Goal: Information Seeking & Learning: Learn about a topic

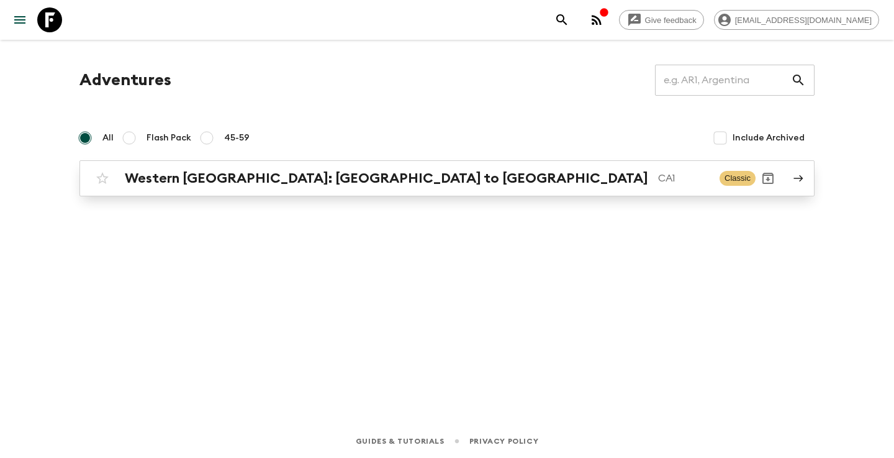
click at [192, 184] on h2 "Western [GEOGRAPHIC_DATA]: [GEOGRAPHIC_DATA] to [GEOGRAPHIC_DATA]" at bounding box center [387, 178] width 524 height 16
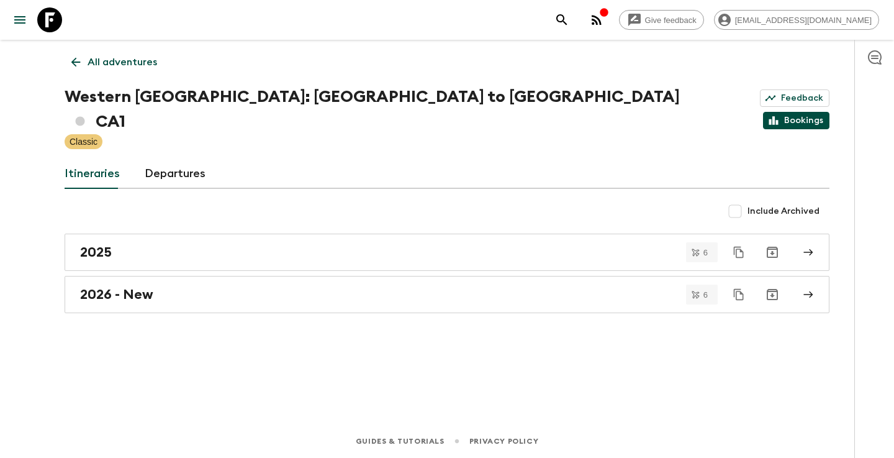
click at [797, 112] on link "Bookings" at bounding box center [796, 120] width 66 height 17
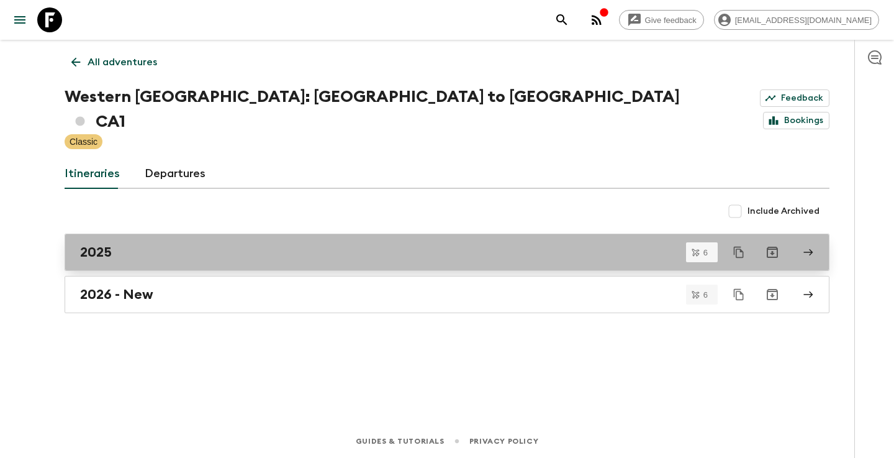
click at [134, 244] on div "2025" at bounding box center [435, 252] width 710 height 16
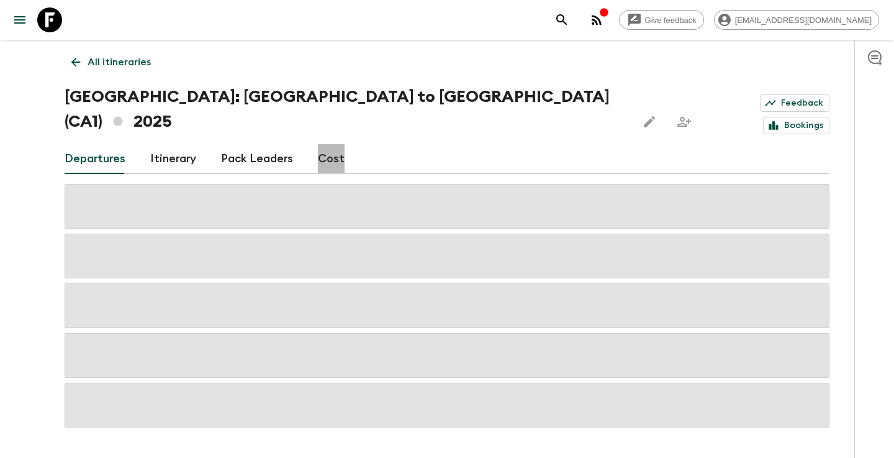
click at [335, 144] on link "Cost" at bounding box center [331, 159] width 27 height 30
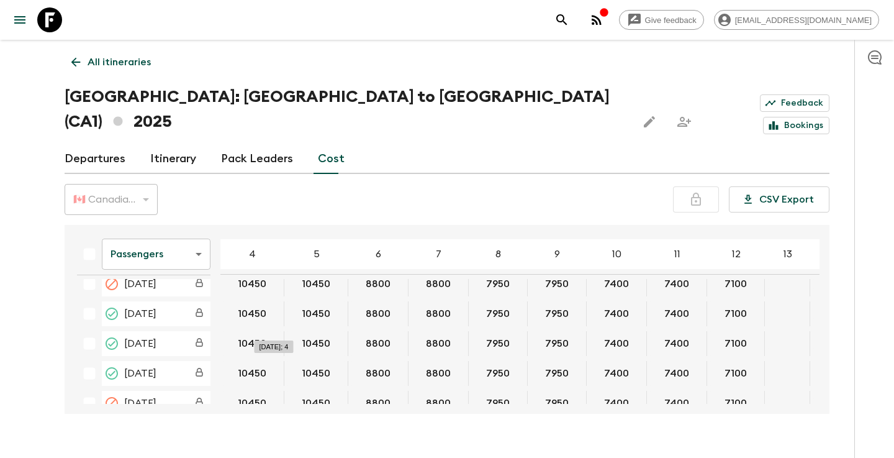
scroll to position [13, 0]
click at [193, 224] on body "Give feedback [EMAIL_ADDRESS][DOMAIN_NAME] All itineraries [GEOGRAPHIC_DATA]: […" at bounding box center [447, 241] width 894 height 482
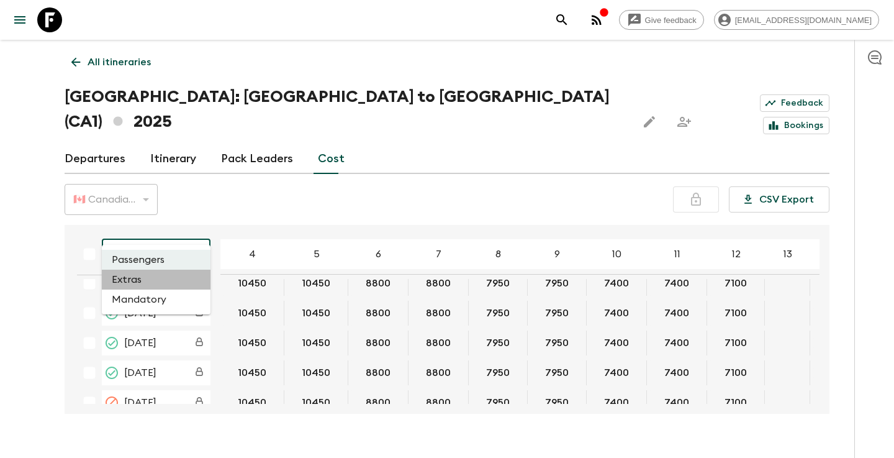
click at [148, 284] on li "Extras" at bounding box center [156, 280] width 109 height 20
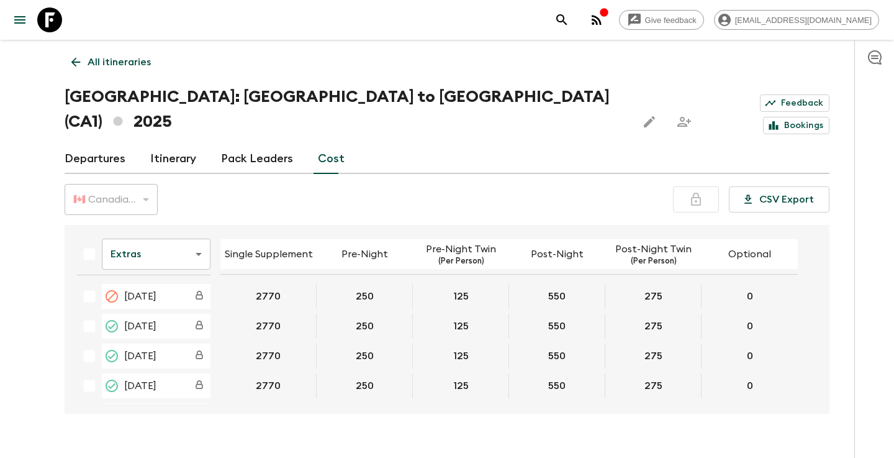
click at [199, 232] on body "Give feedback [EMAIL_ADDRESS][DOMAIN_NAME] All itineraries Western [GEOGRAPHIC_…" at bounding box center [447, 241] width 894 height 482
click at [153, 304] on li "Mandatory" at bounding box center [156, 299] width 109 height 20
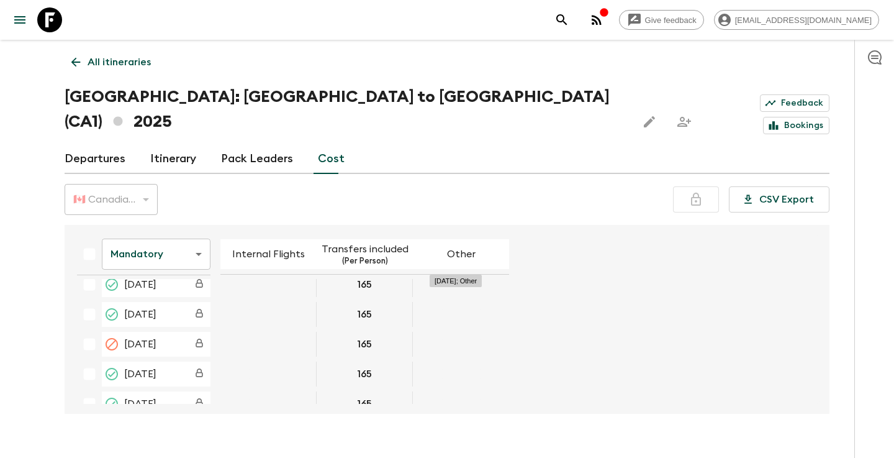
click at [464, 272] on div "19 Jul 2025; Other" at bounding box center [461, 284] width 96 height 25
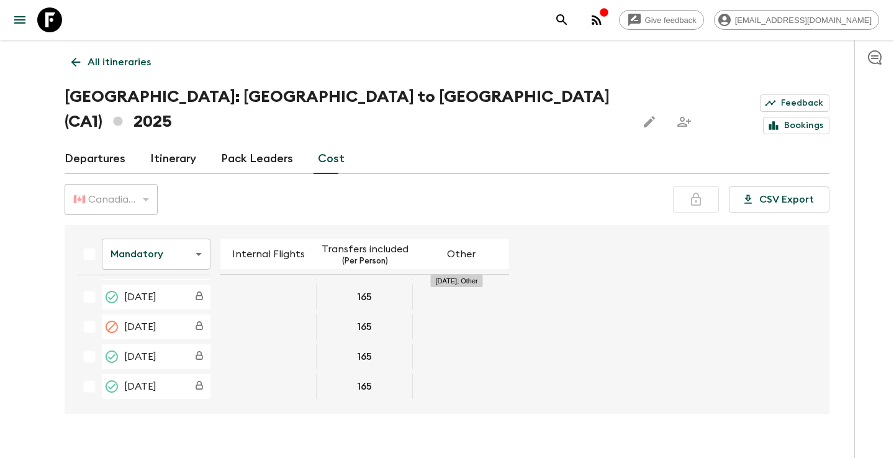
scroll to position [89, 0]
